Goal: Task Accomplishment & Management: Manage account settings

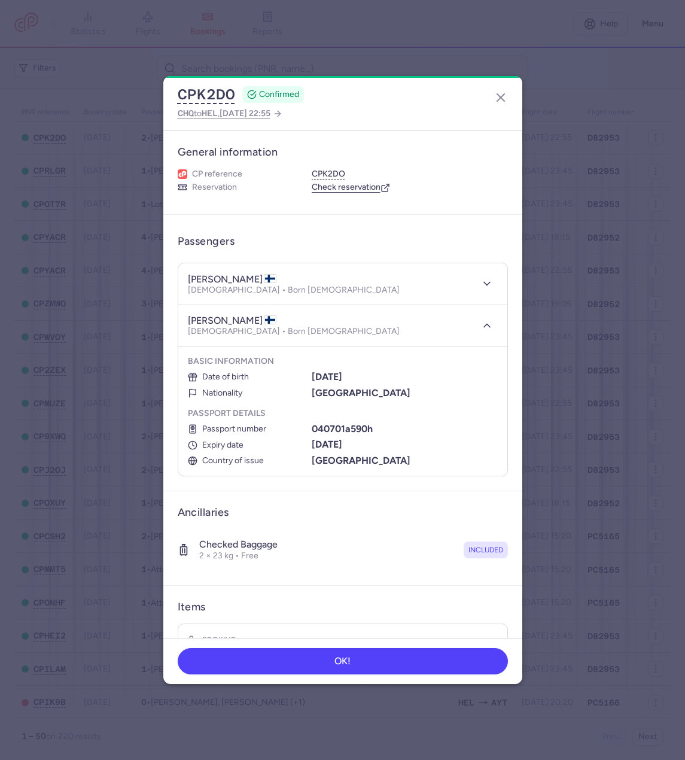
scroll to position [293, 0]
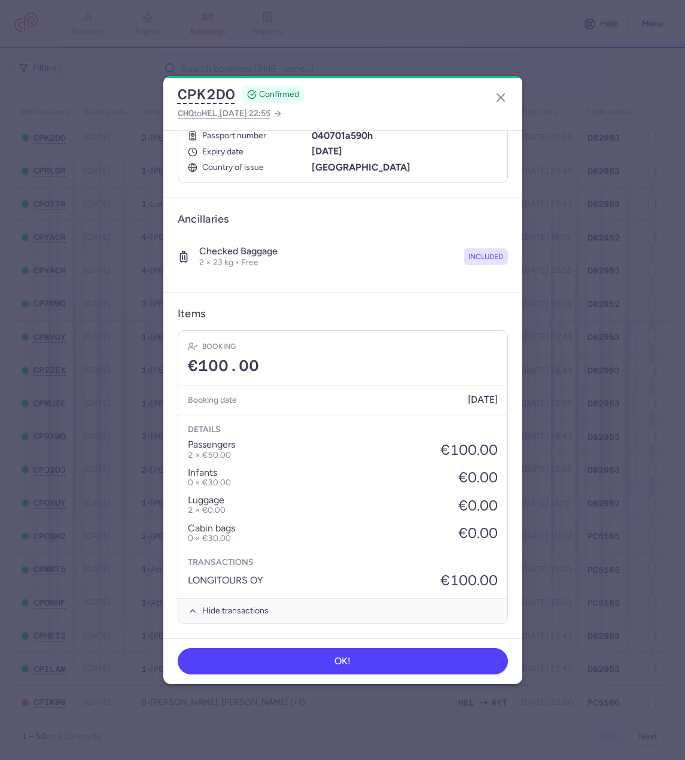
click at [182, 41] on div "CPK2DO CONFIRMED CHQ to HEL , [DATE] 22:55 General information CP reference CPK…" at bounding box center [342, 380] width 685 height 760
click at [504, 95] on icon "button" at bounding box center [501, 97] width 14 height 14
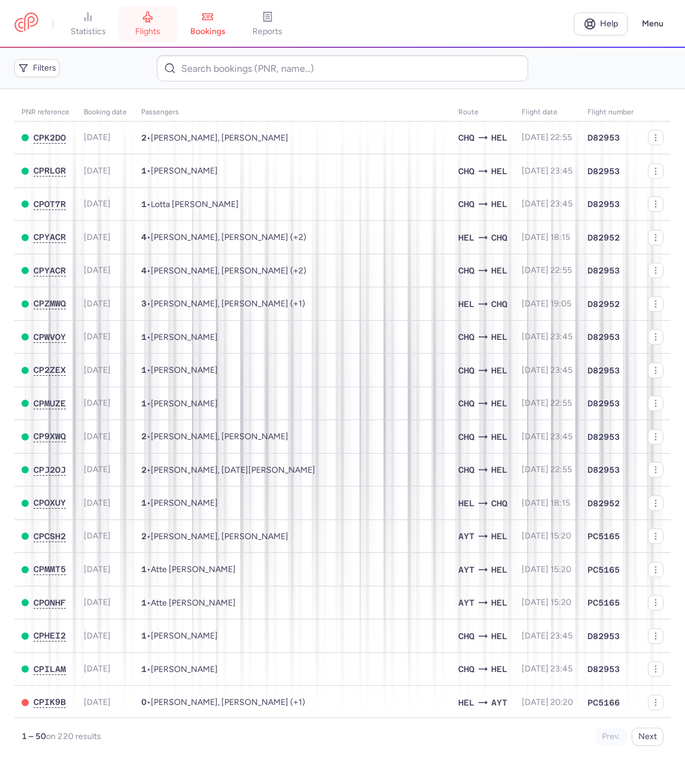
click at [150, 28] on span "flights" at bounding box center [147, 31] width 25 height 11
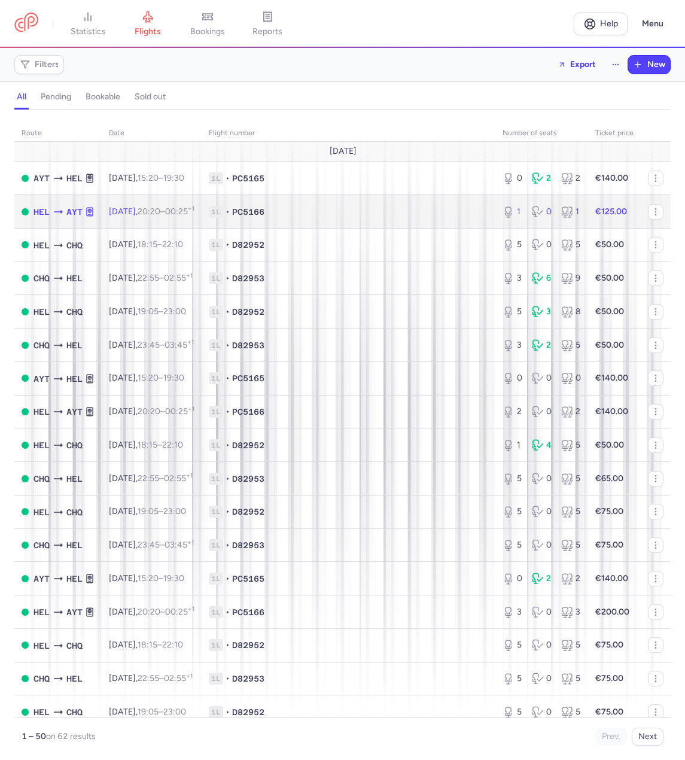
click at [362, 210] on span "1L • PC5166" at bounding box center [348, 212] width 279 height 12
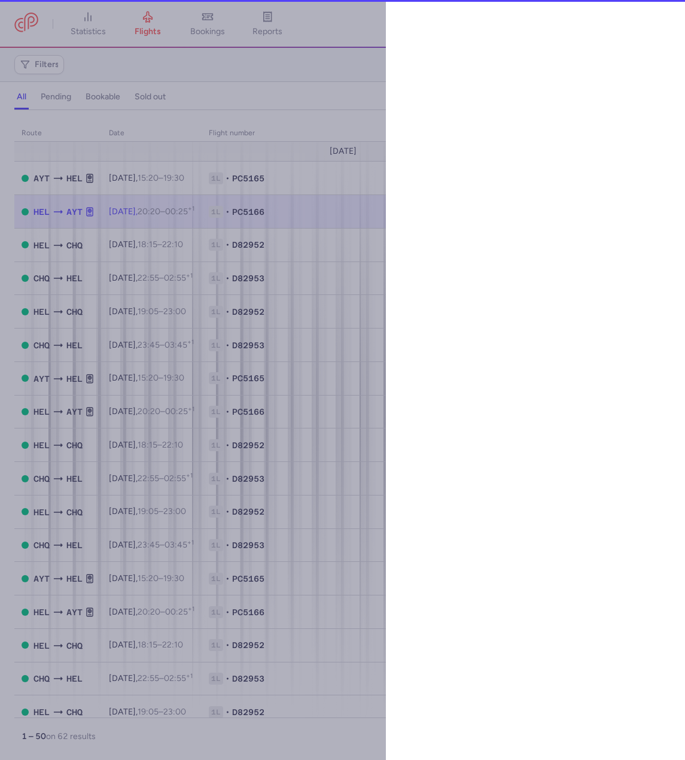
select select "hours"
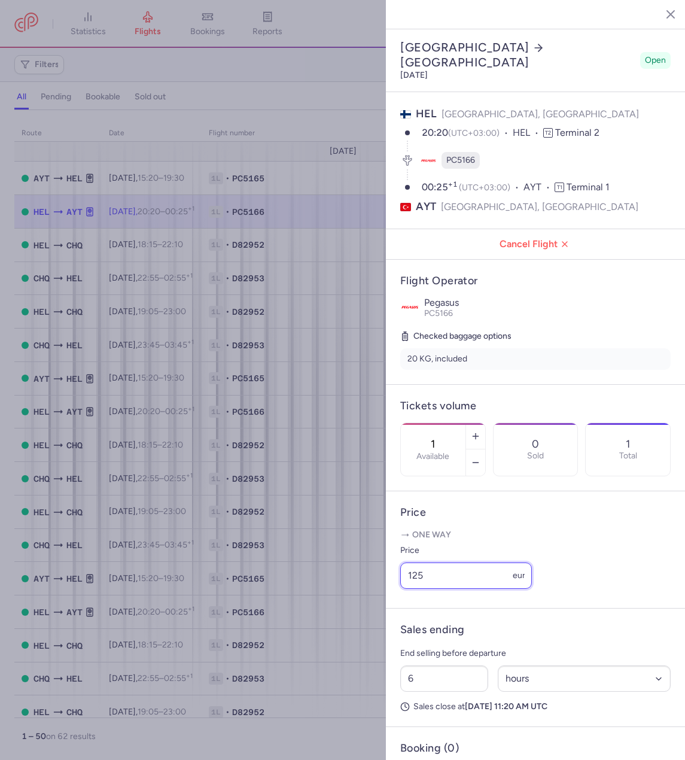
click at [474, 589] on input "125" at bounding box center [466, 575] width 132 height 26
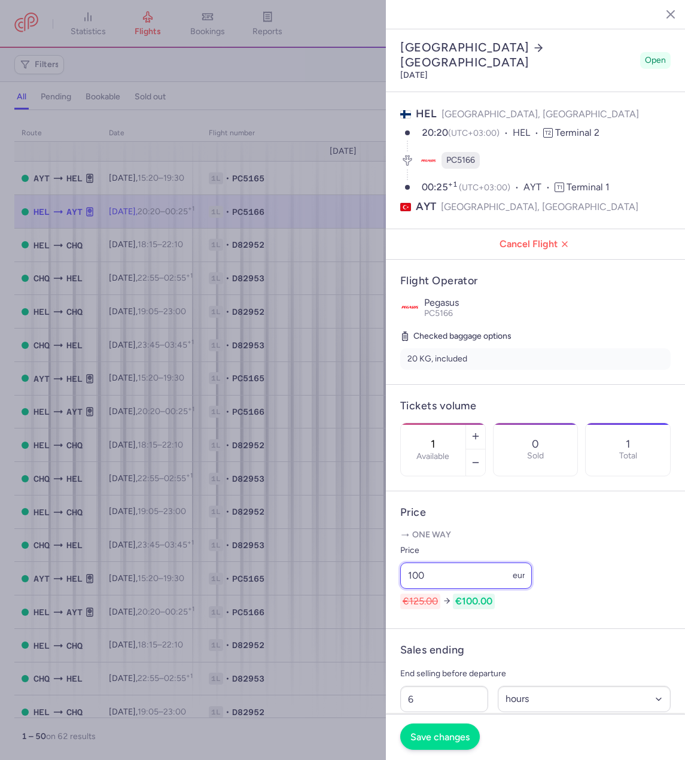
type input "100"
click at [462, 745] on button "Save changes" at bounding box center [440, 736] width 80 height 26
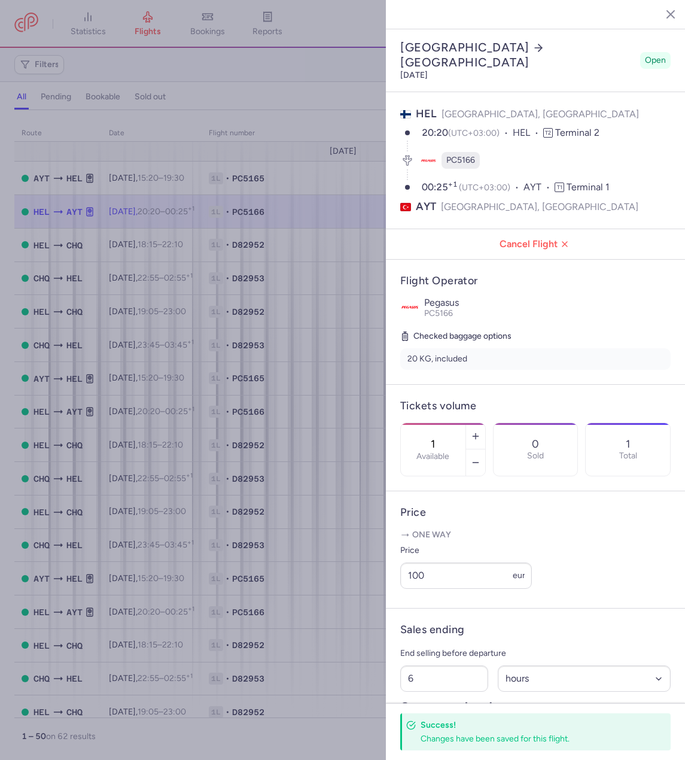
click at [669, 13] on button "button" at bounding box center [662, 14] width 18 height 18
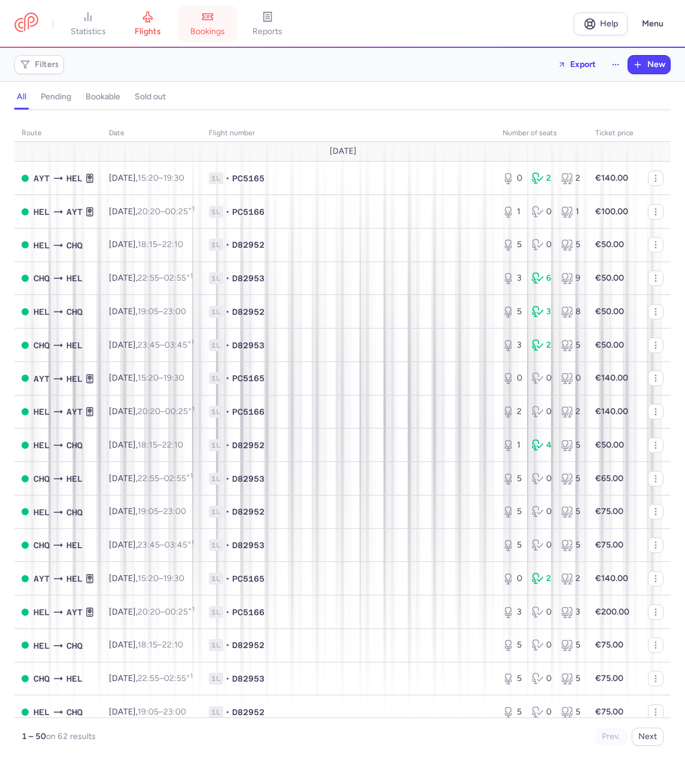
click at [199, 27] on span "bookings" at bounding box center [207, 31] width 35 height 11
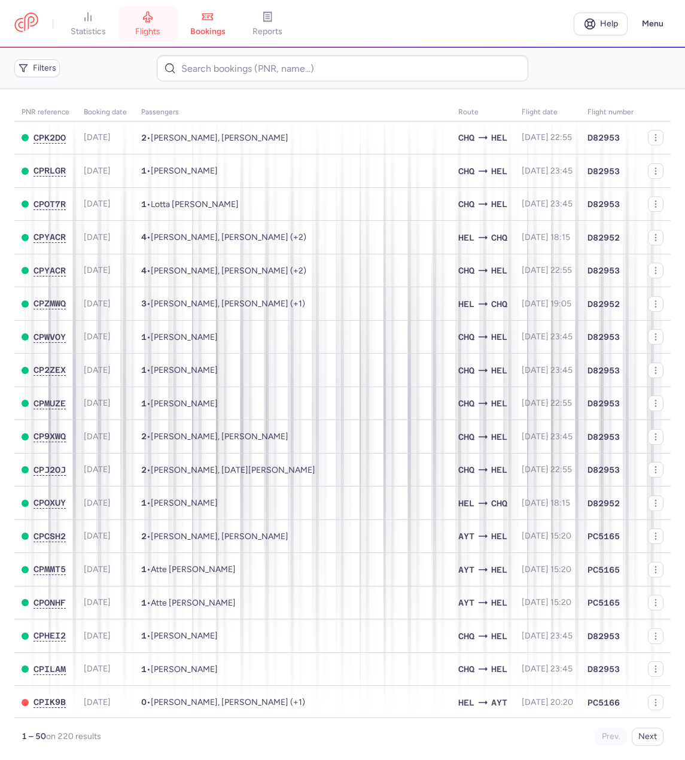
click at [132, 37] on link "flights" at bounding box center [148, 24] width 60 height 26
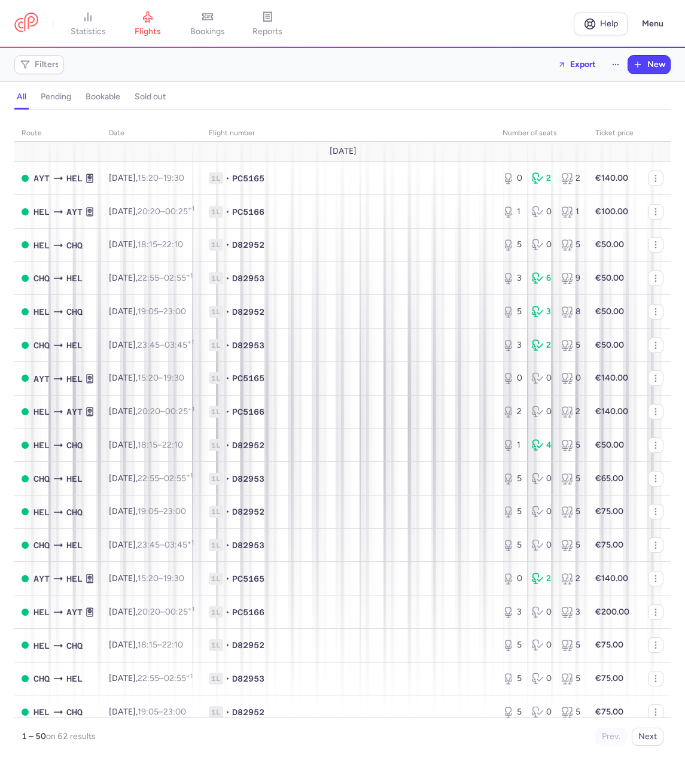
click at [105, 92] on h4 "bookable" at bounding box center [103, 97] width 35 height 11
